Goal: Information Seeking & Learning: Learn about a topic

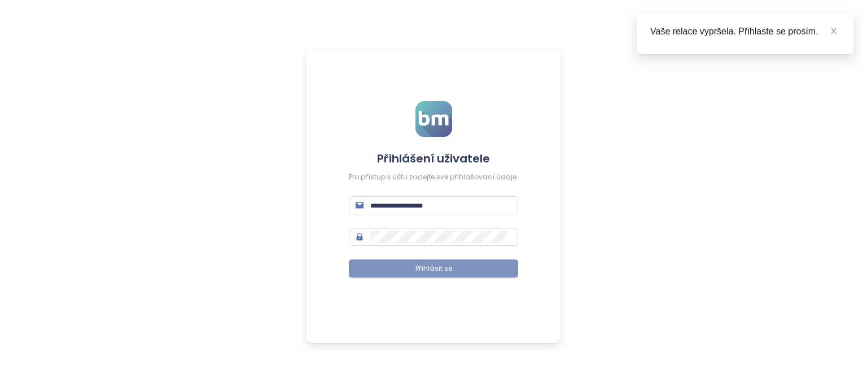
type input "**********"
click at [429, 268] on span "Přihlásit se" at bounding box center [434, 269] width 37 height 11
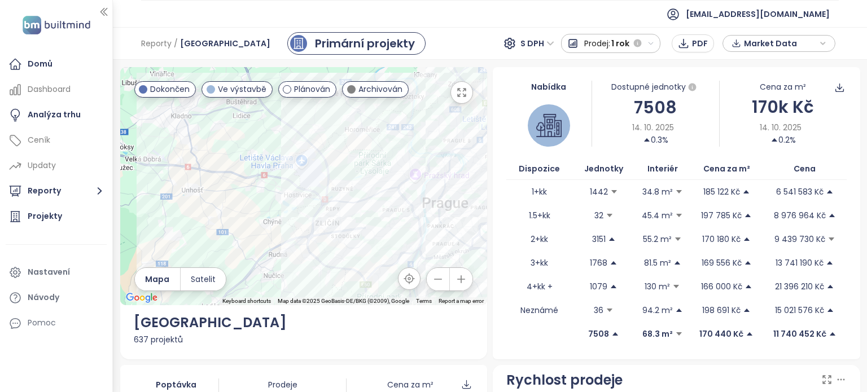
click at [653, 37] on button "Prodej: 1 rok" at bounding box center [611, 43] width 100 height 19
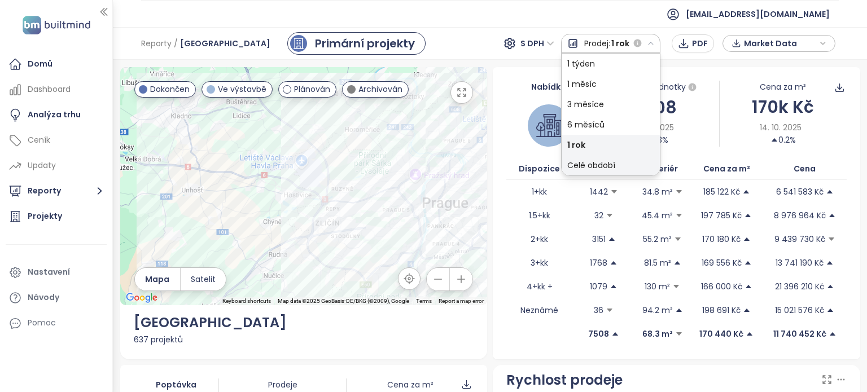
click at [619, 165] on div "Celé období" at bounding box center [611, 165] width 98 height 20
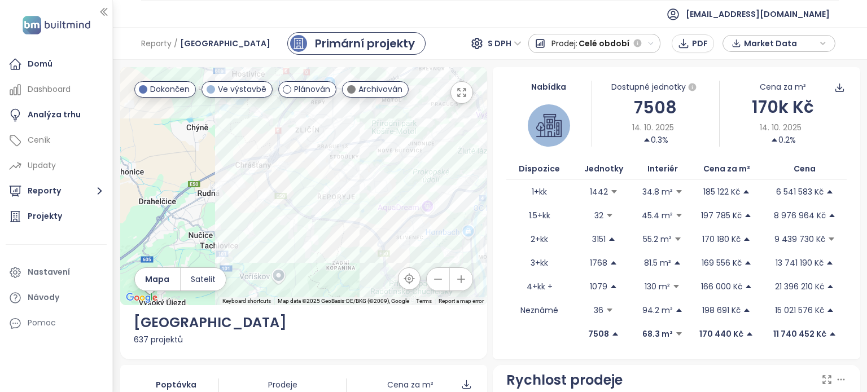
drag, startPoint x: 376, startPoint y: 243, endPoint x: 379, endPoint y: 99, distance: 144.6
click at [379, 99] on div at bounding box center [304, 186] width 368 height 238
click at [314, 197] on div "Dvojdomy Řeporyje" at bounding box center [304, 186] width 368 height 238
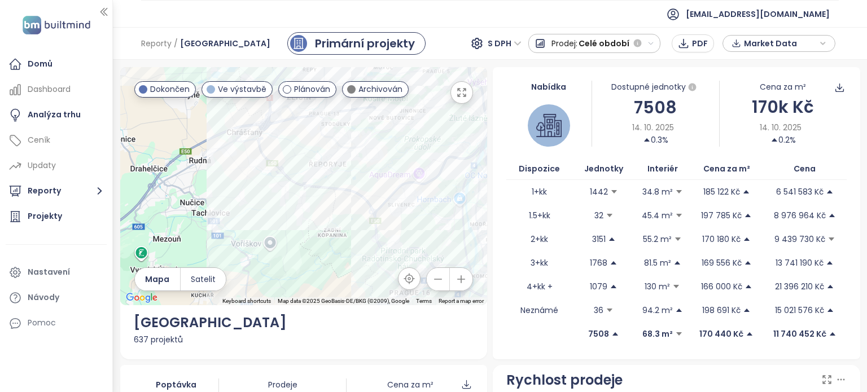
drag, startPoint x: 254, startPoint y: 221, endPoint x: 264, endPoint y: 213, distance: 12.5
click at [264, 213] on div at bounding box center [304, 186] width 368 height 238
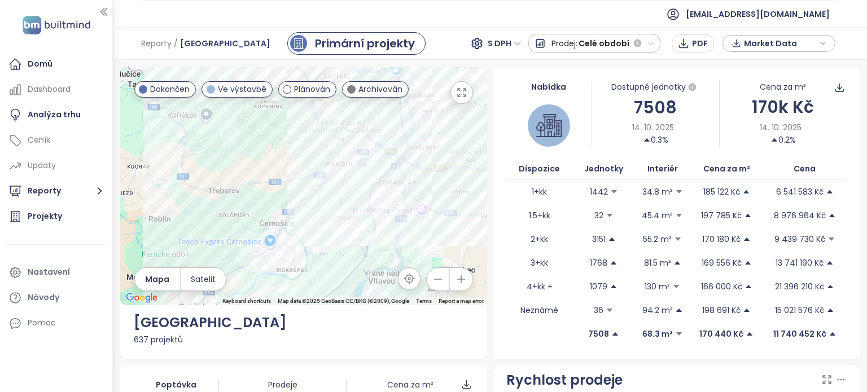
drag, startPoint x: 359, startPoint y: 211, endPoint x: 295, endPoint y: 72, distance: 152.9
click at [295, 72] on div at bounding box center [304, 186] width 368 height 238
click at [374, 230] on div "Řadové domy Na Baních" at bounding box center [304, 186] width 368 height 238
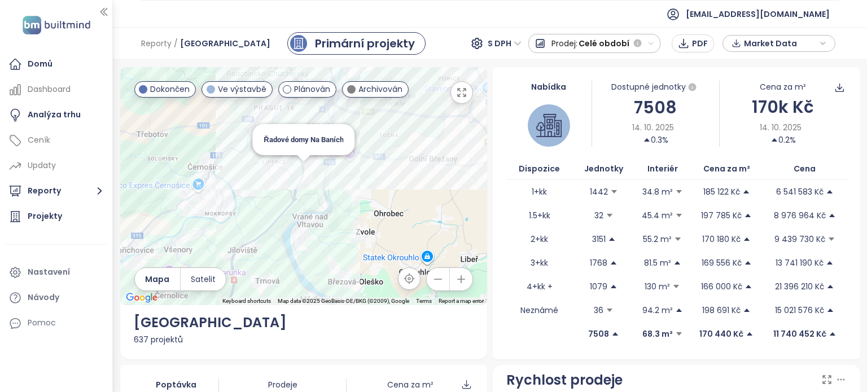
click at [301, 167] on div "Řadové domy Na Baních" at bounding box center [304, 186] width 368 height 238
click at [302, 142] on span "Řadové domy Na Baních" at bounding box center [304, 140] width 80 height 8
click at [296, 136] on span "Řadové domy Na Baních" at bounding box center [304, 140] width 80 height 8
click at [300, 169] on div "Řadové domy Na Baních" at bounding box center [304, 186] width 368 height 238
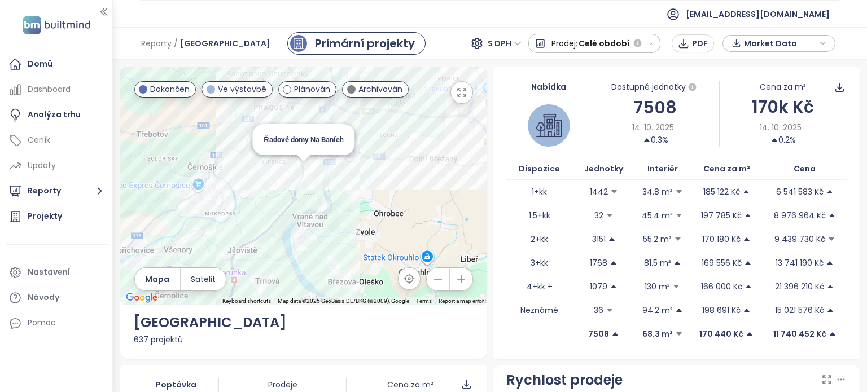
click at [300, 169] on div "Řadové domy Na Baních" at bounding box center [304, 186] width 368 height 238
click at [47, 66] on div "Domů" at bounding box center [40, 64] width 25 height 14
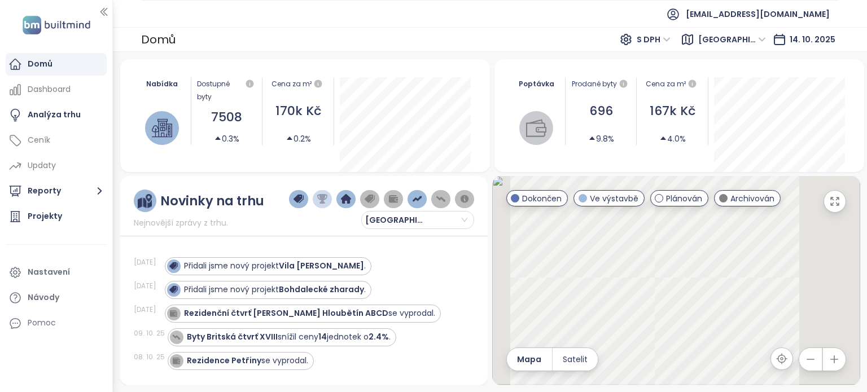
click at [762, 40] on span "[GEOGRAPHIC_DATA]" at bounding box center [733, 39] width 68 height 17
